Goal: Find contact information: Find contact information

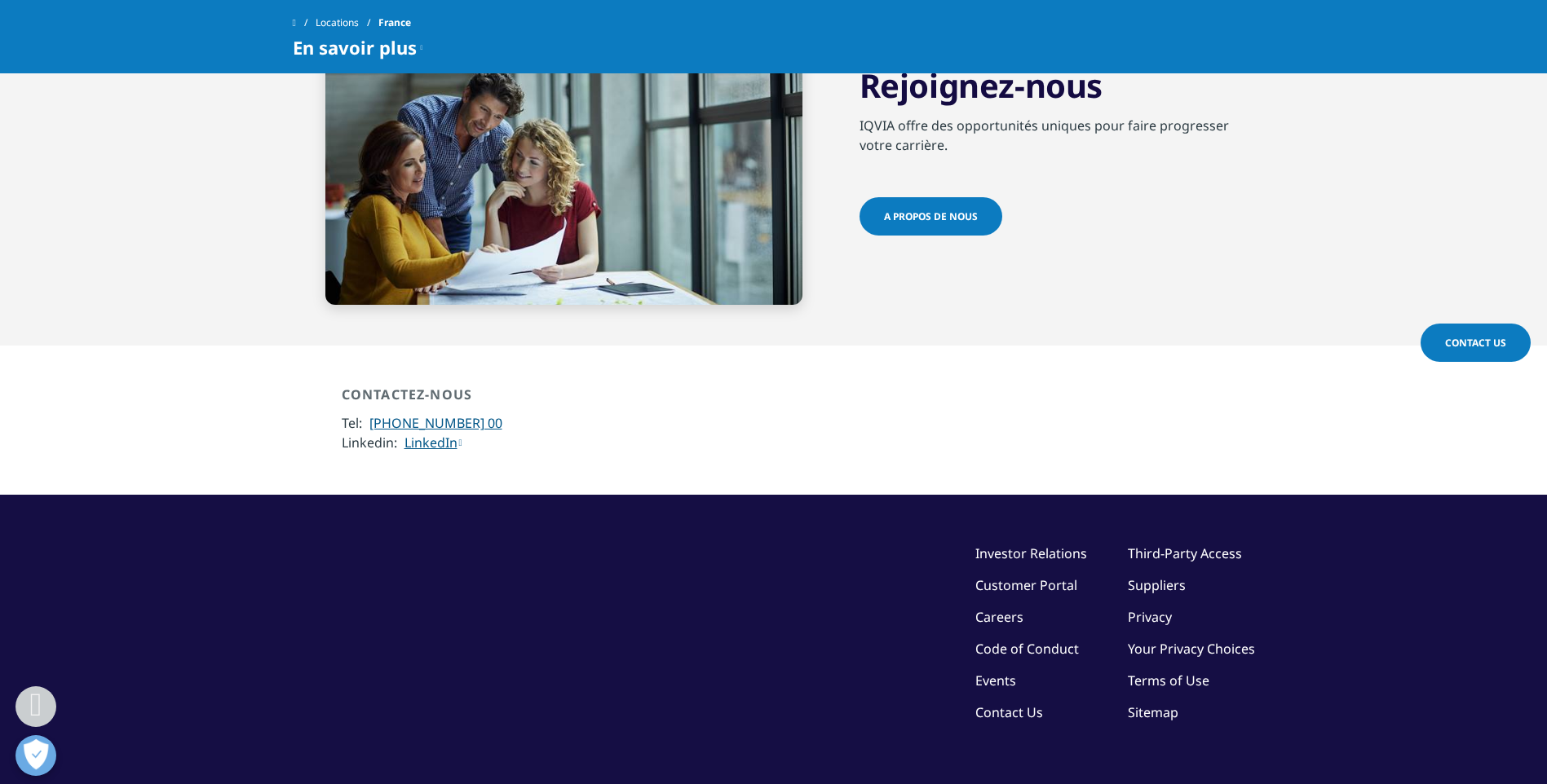
scroll to position [4073, 0]
